Goal: Transaction & Acquisition: Subscribe to service/newsletter

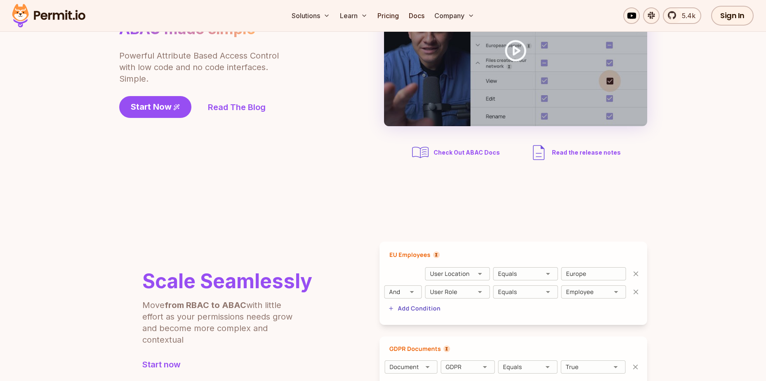
scroll to position [206, 0]
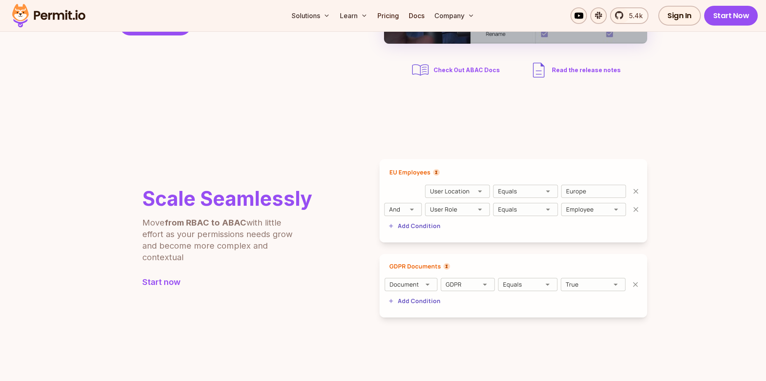
click at [453, 189] on img at bounding box center [514, 200] width 268 height 83
click at [184, 301] on div "Scale Seamlessly Move from RBAC to ABAC with little effort as your permissions …" at bounding box center [383, 238] width 528 height 158
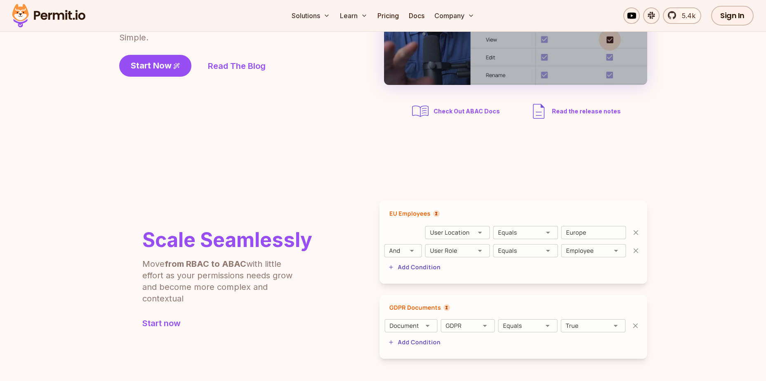
scroll to position [0, 0]
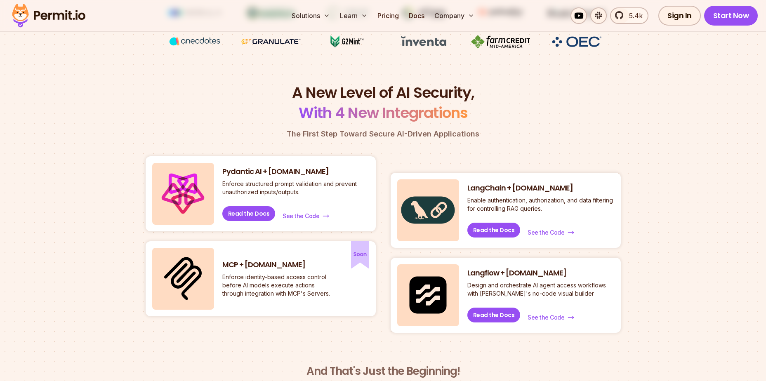
scroll to position [124, 0]
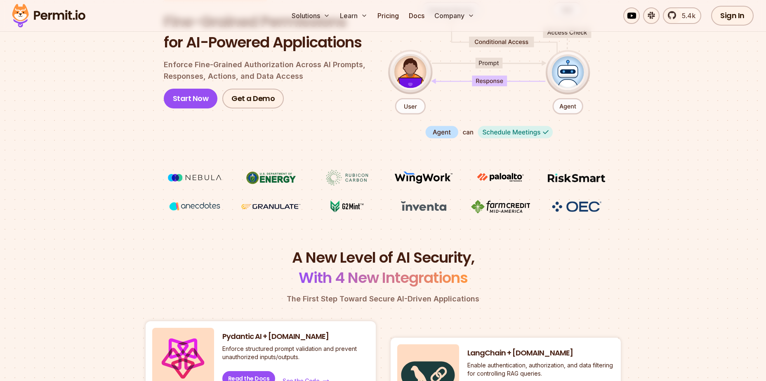
click at [196, 99] on link "Start Now" at bounding box center [191, 99] width 54 height 20
